Goal: Transaction & Acquisition: Purchase product/service

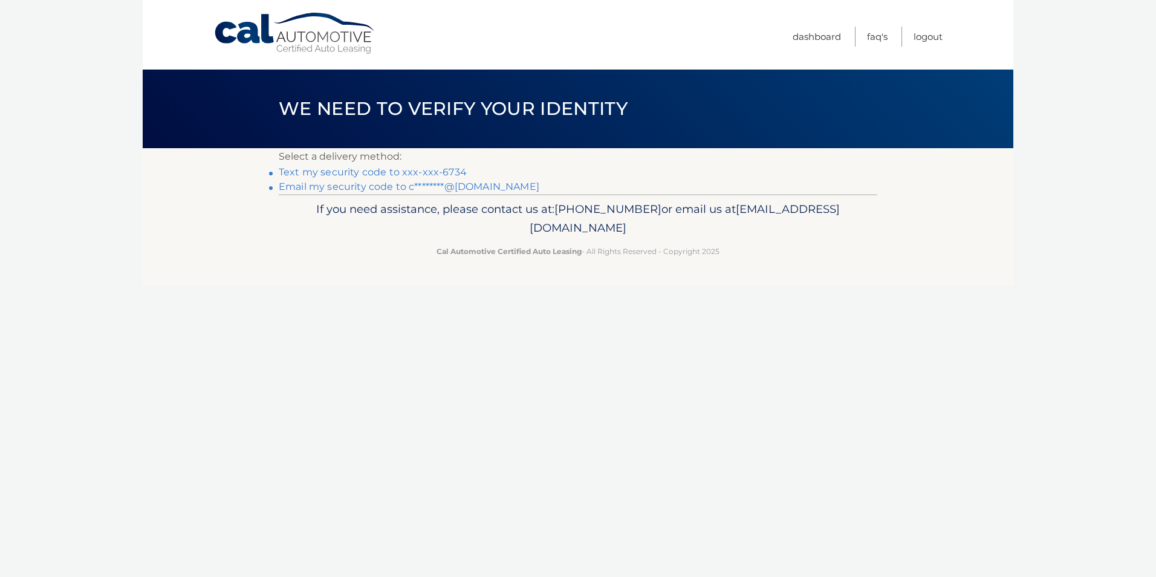
click at [312, 172] on link "Text my security code to xxx-xxx-6734" at bounding box center [373, 171] width 188 height 11
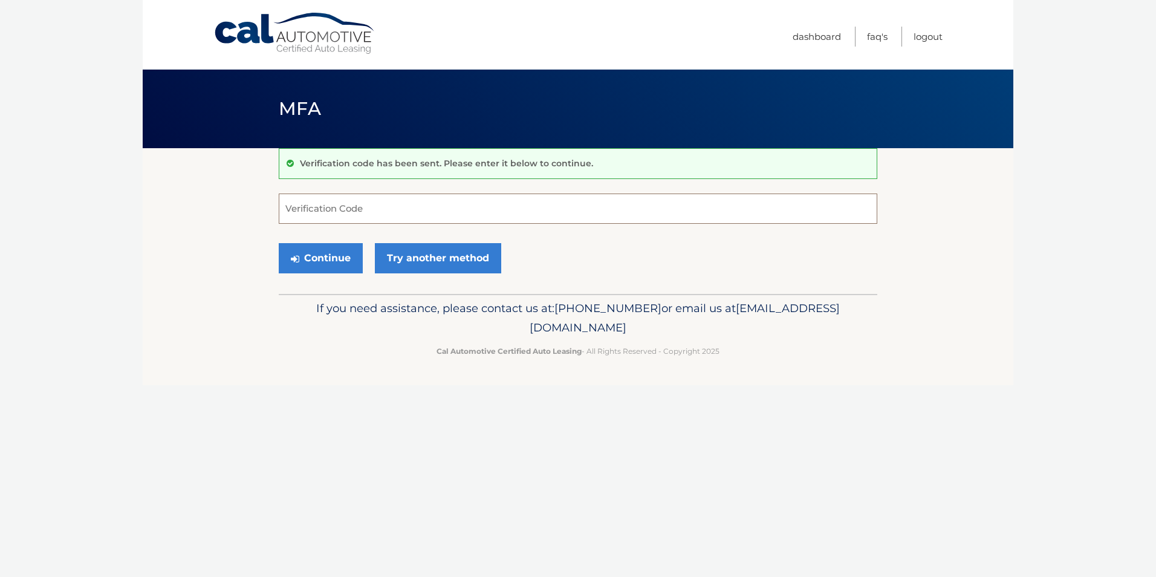
click at [314, 209] on input "Verification Code" at bounding box center [578, 208] width 598 height 30
type input "148577"
click at [320, 269] on button "Continue" at bounding box center [321, 258] width 84 height 30
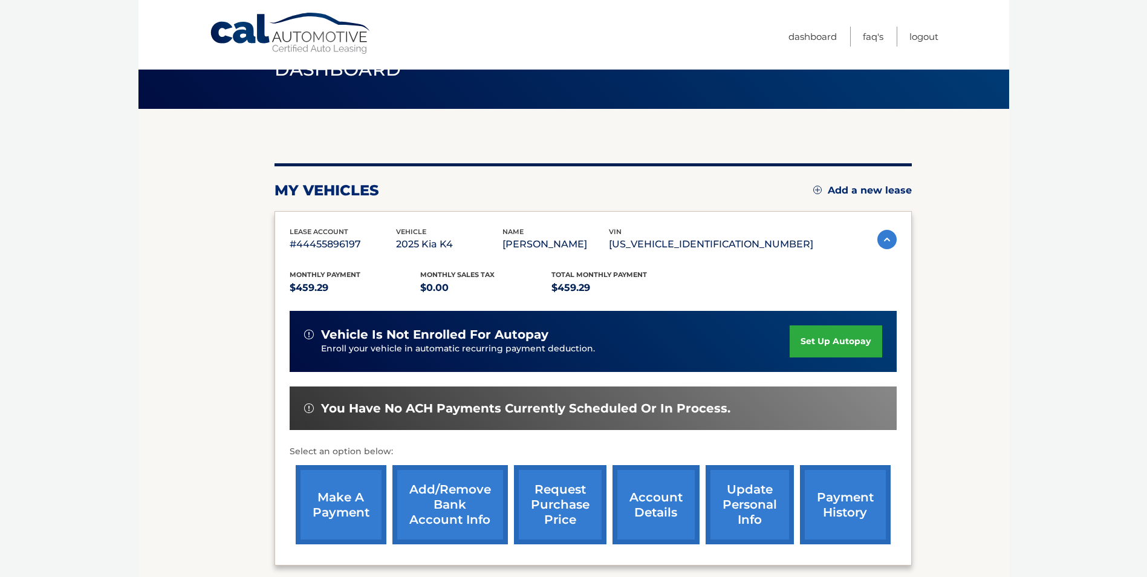
scroll to position [60, 0]
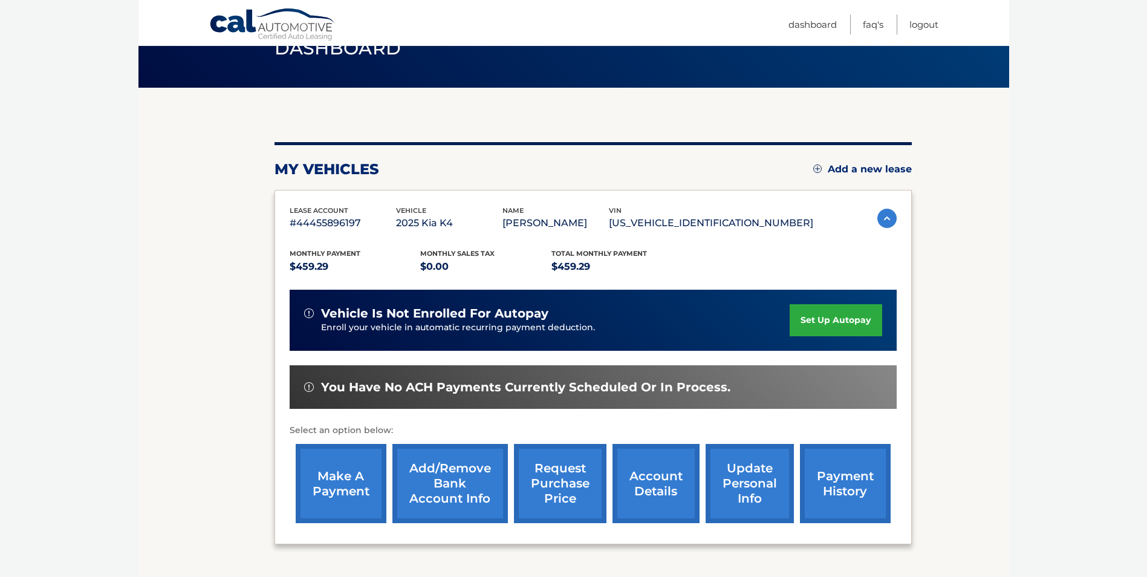
click at [325, 490] on link "make a payment" at bounding box center [341, 483] width 91 height 79
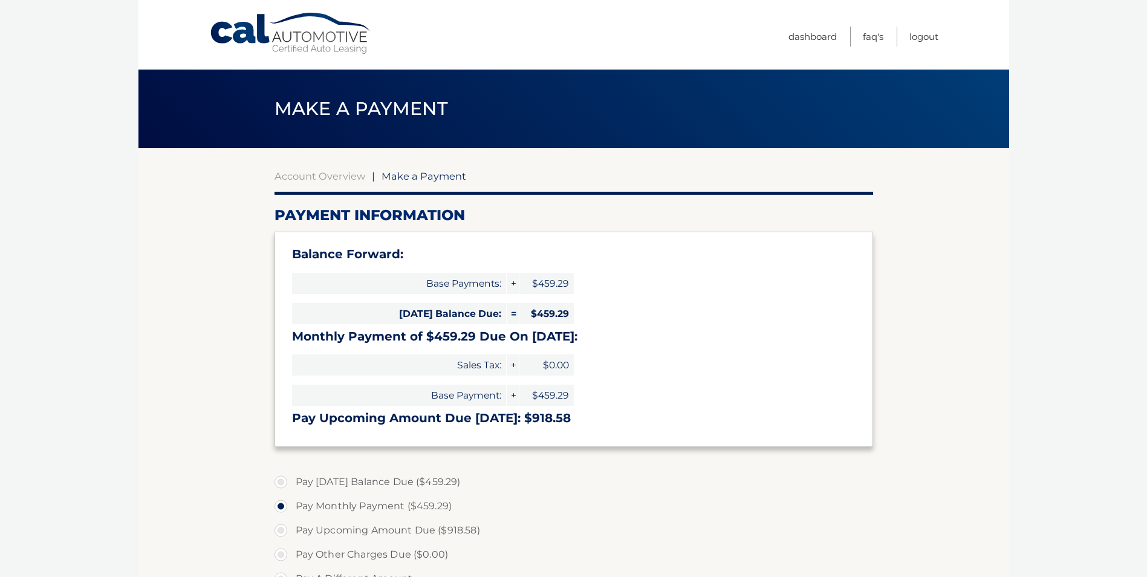
select select "M2RkYWM1ODktNDI5ZC00ZGRmLWE3MWItODQ5MjkyMGY1NGYy"
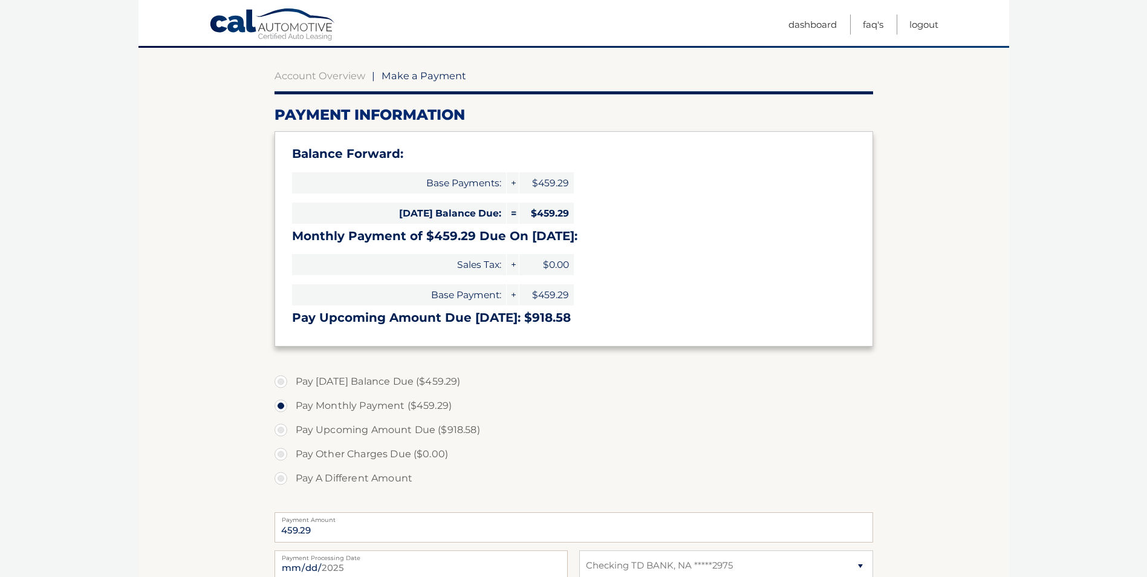
scroll to position [121, 0]
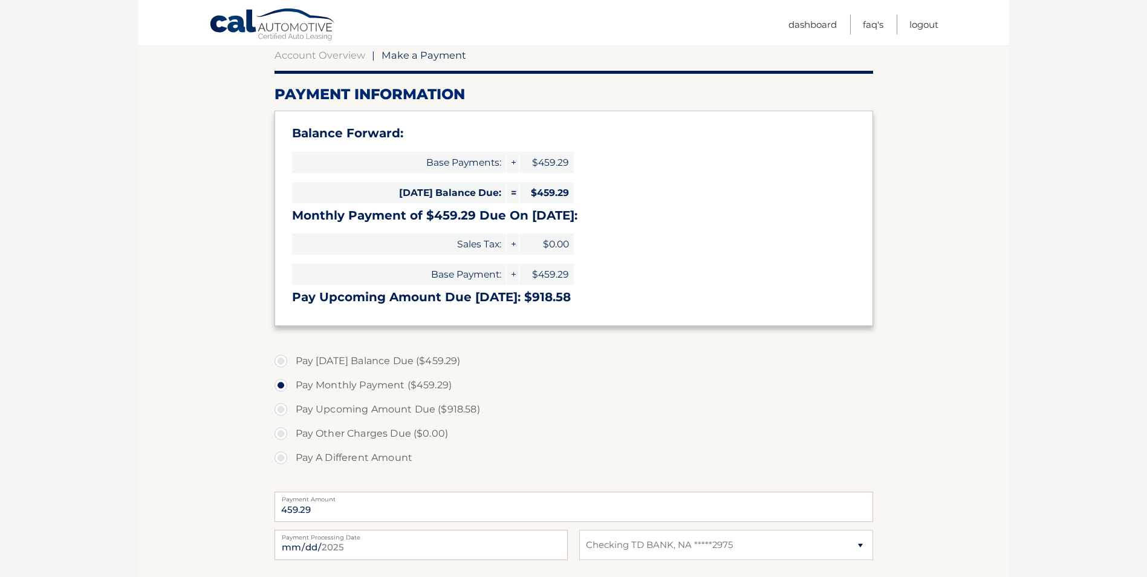
click at [279, 358] on label "Pay [DATE] Balance Due ($459.29)" at bounding box center [573, 361] width 598 height 24
click at [279, 358] on input "Pay [DATE] Balance Due ($459.29)" at bounding box center [285, 358] width 12 height 19
radio input "true"
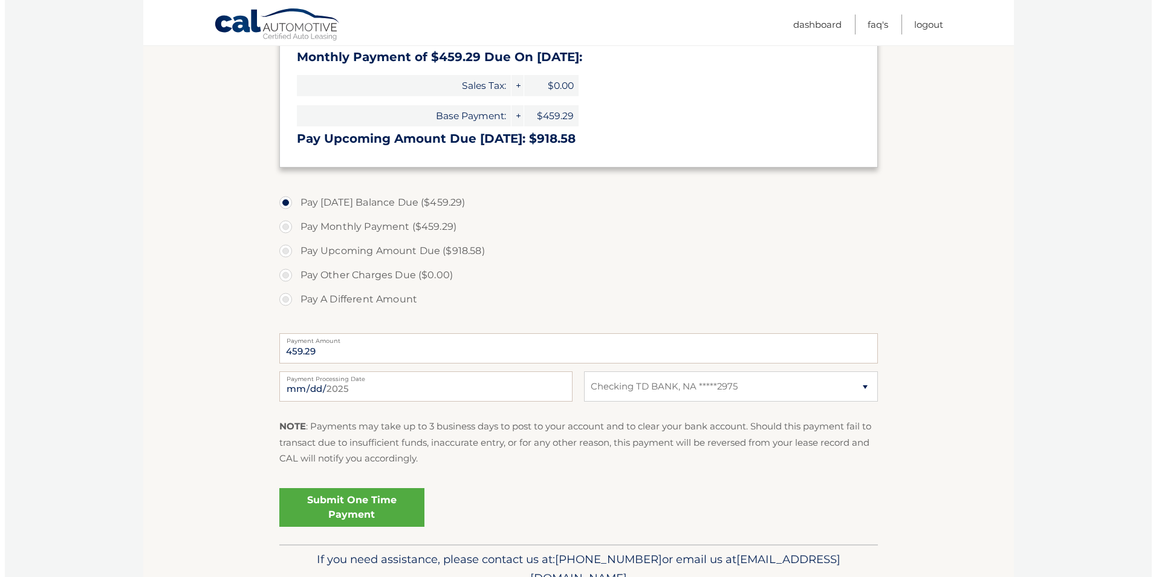
scroll to position [302, 0]
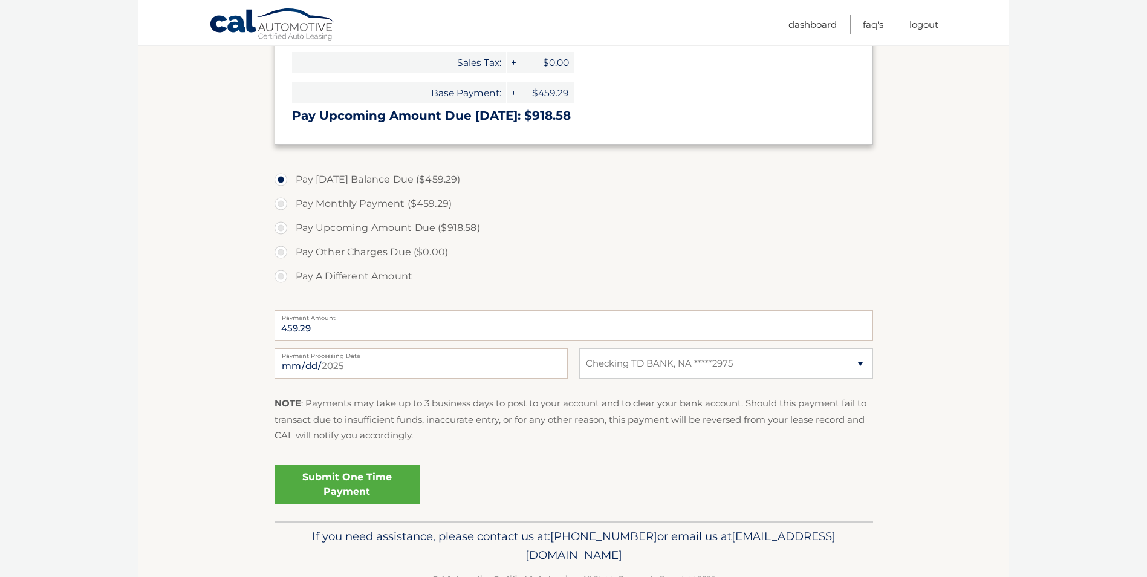
click at [352, 488] on link "Submit One Time Payment" at bounding box center [346, 484] width 145 height 39
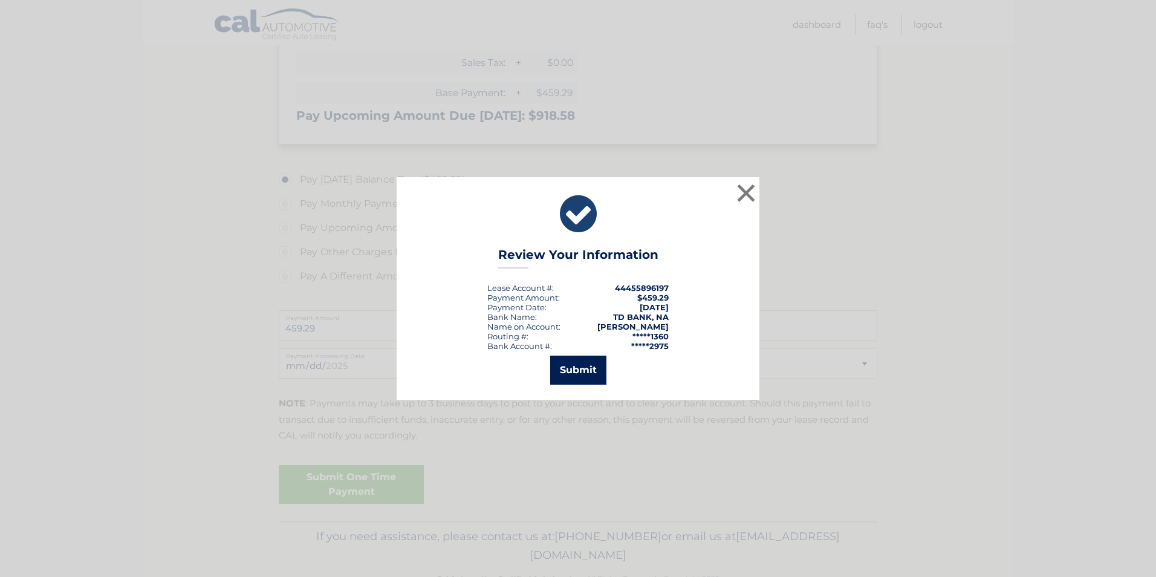
click at [583, 372] on button "Submit" at bounding box center [578, 369] width 56 height 29
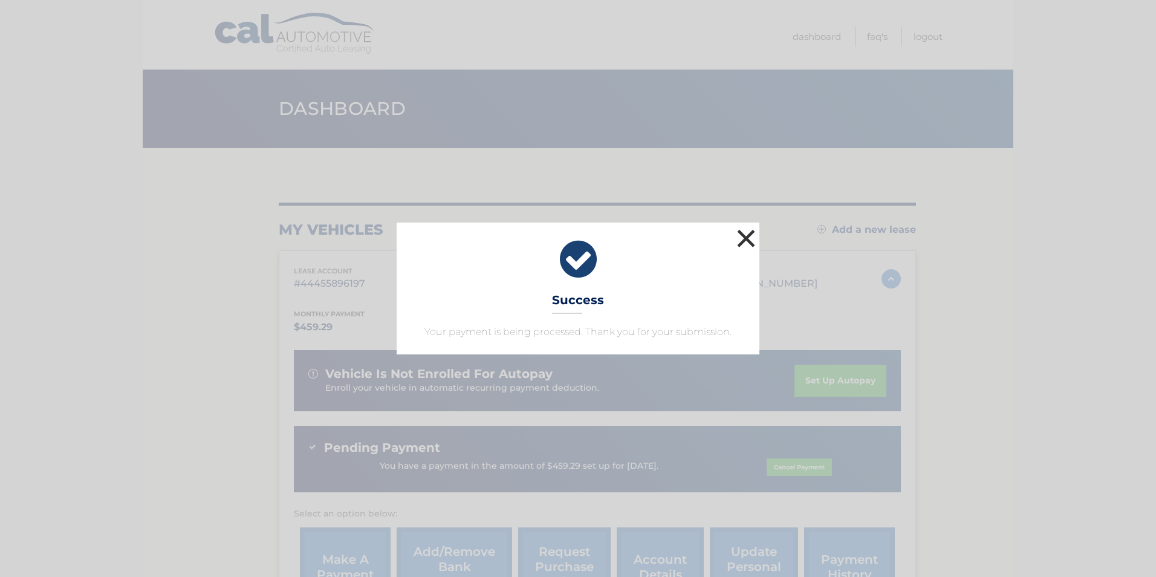
click at [740, 237] on button "×" at bounding box center [746, 238] width 24 height 24
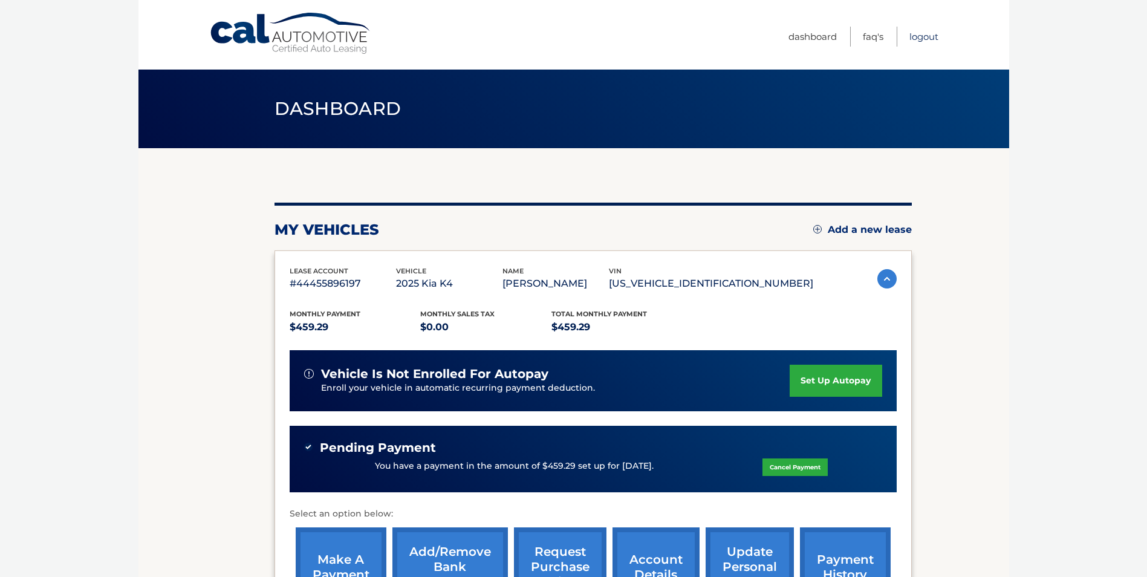
click at [928, 40] on link "Logout" at bounding box center [923, 37] width 29 height 20
